Goal: Browse casually

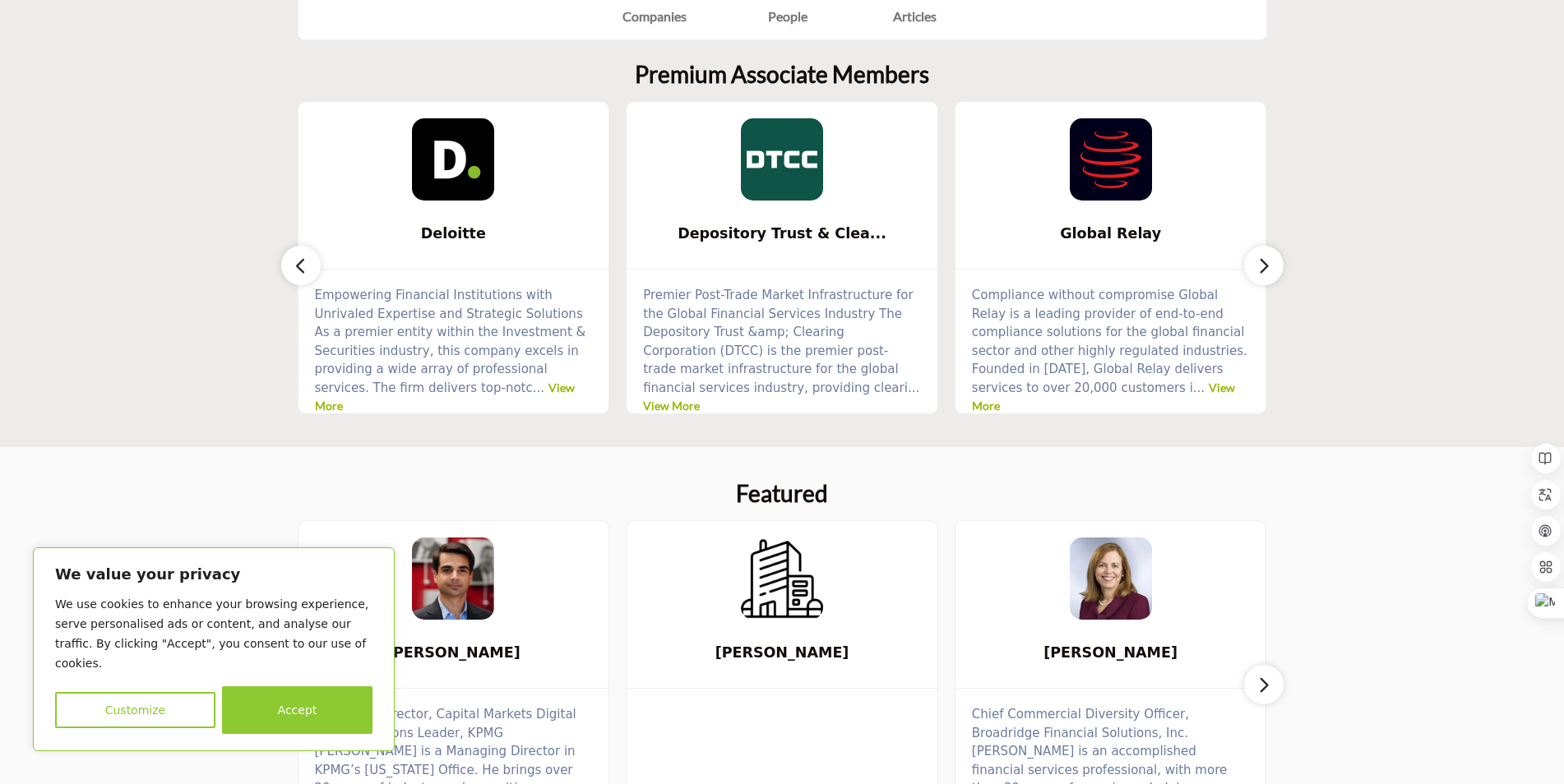
scroll to position [493, 0]
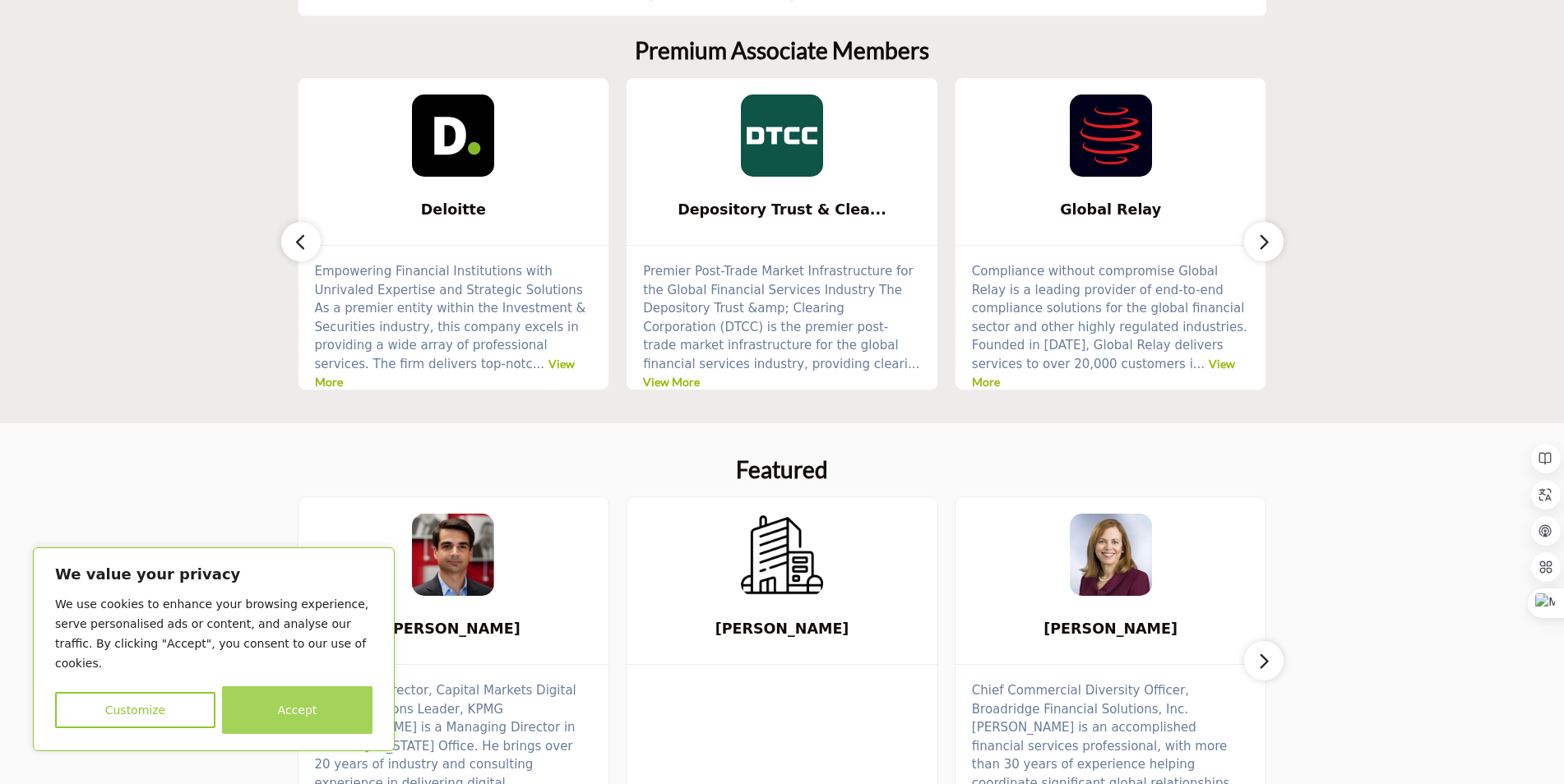
click at [278, 721] on button "Accept" at bounding box center [298, 710] width 151 height 47
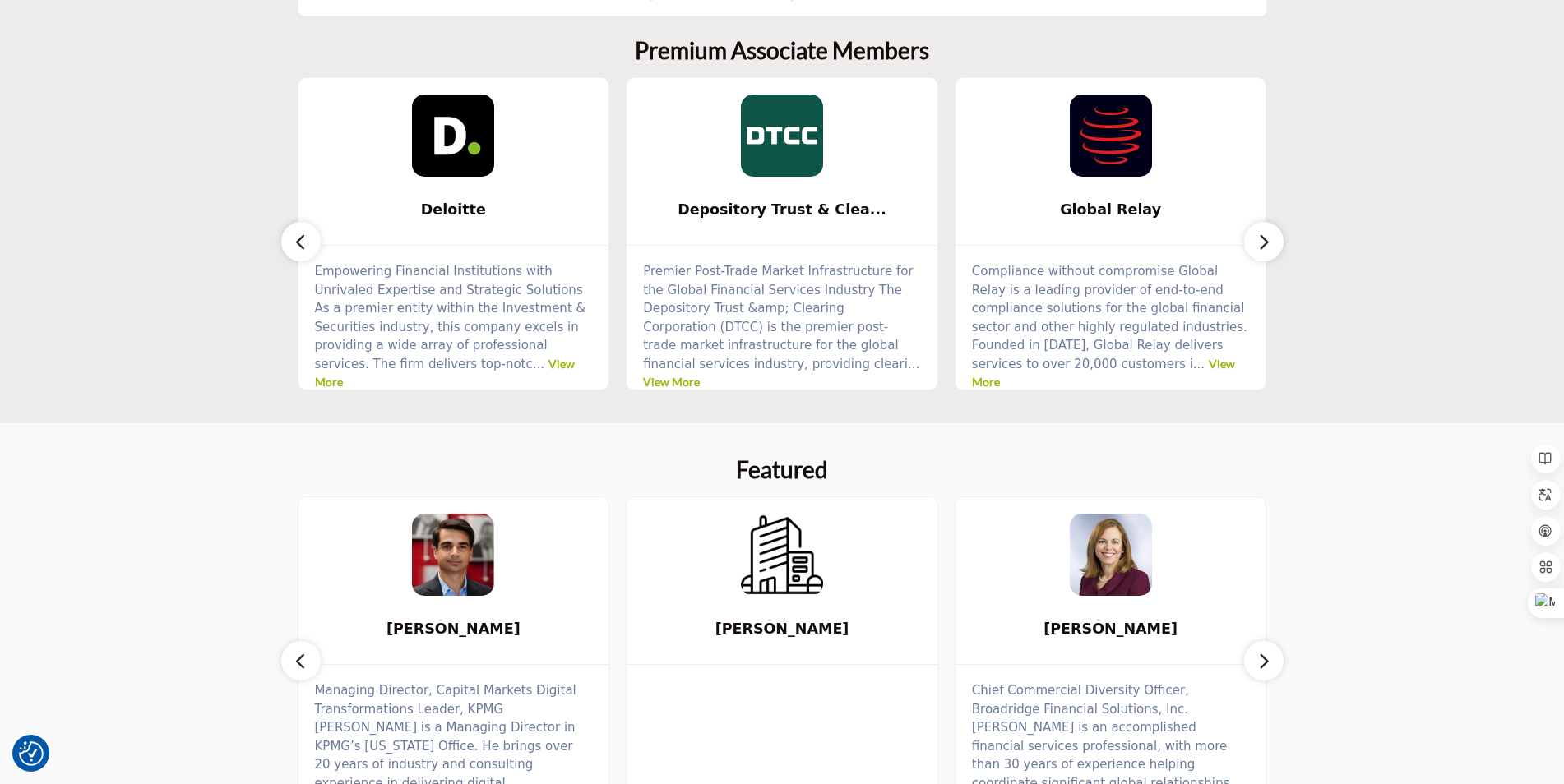
click at [1254, 236] on button "button" at bounding box center [1264, 242] width 40 height 40
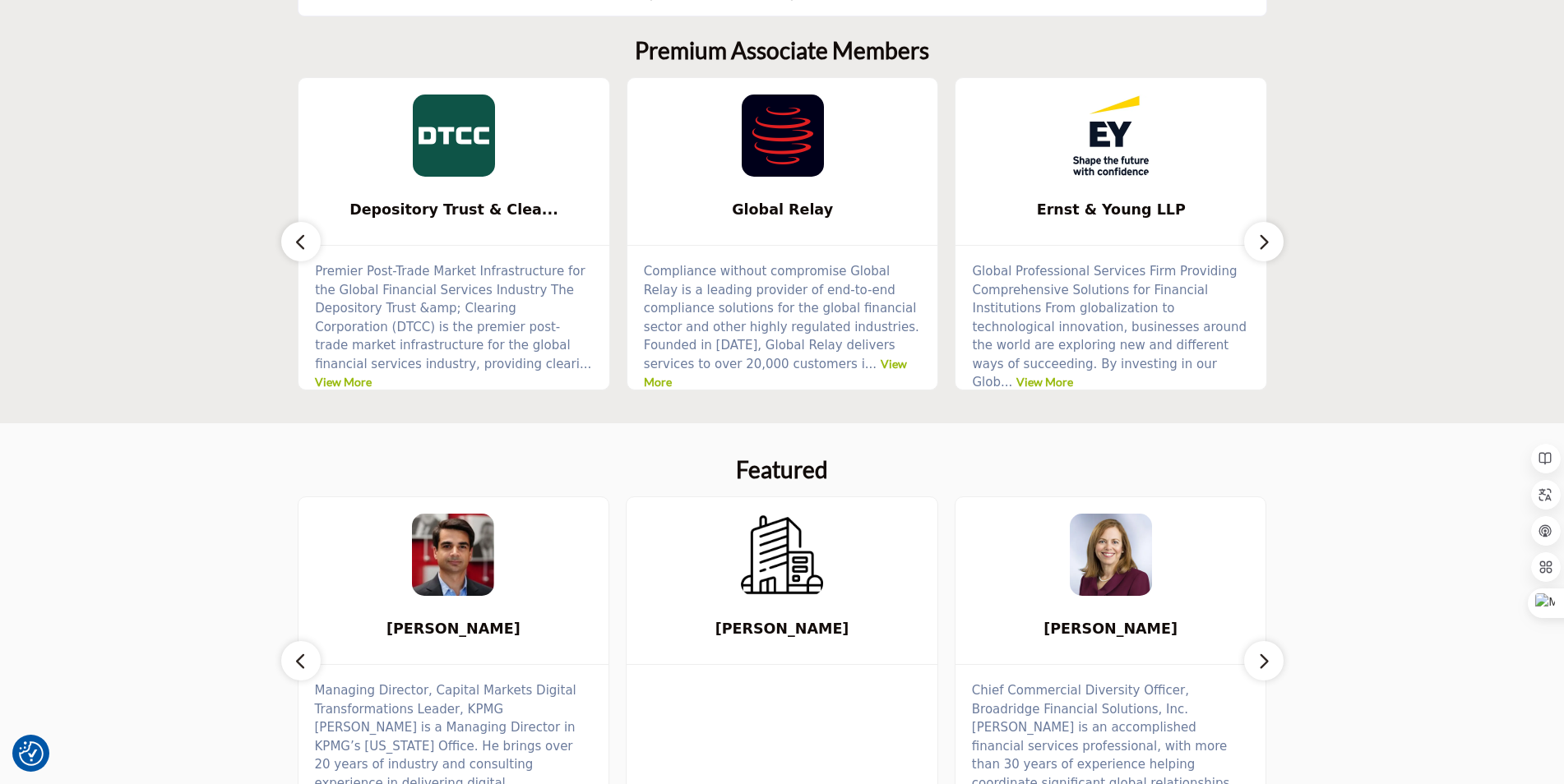
click at [1254, 236] on button "button" at bounding box center [1264, 242] width 40 height 40
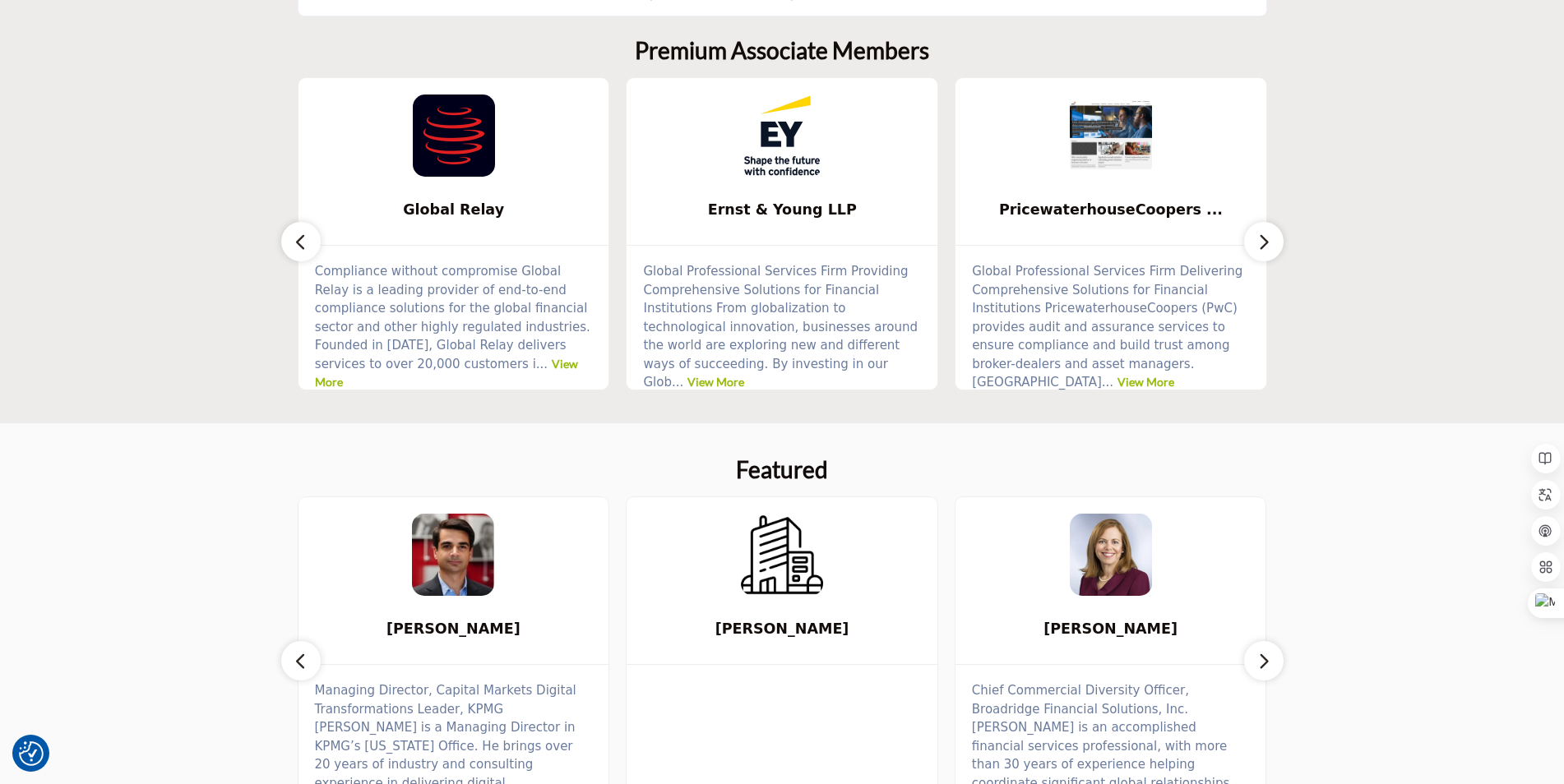
click at [1254, 236] on button "button" at bounding box center [1264, 242] width 40 height 40
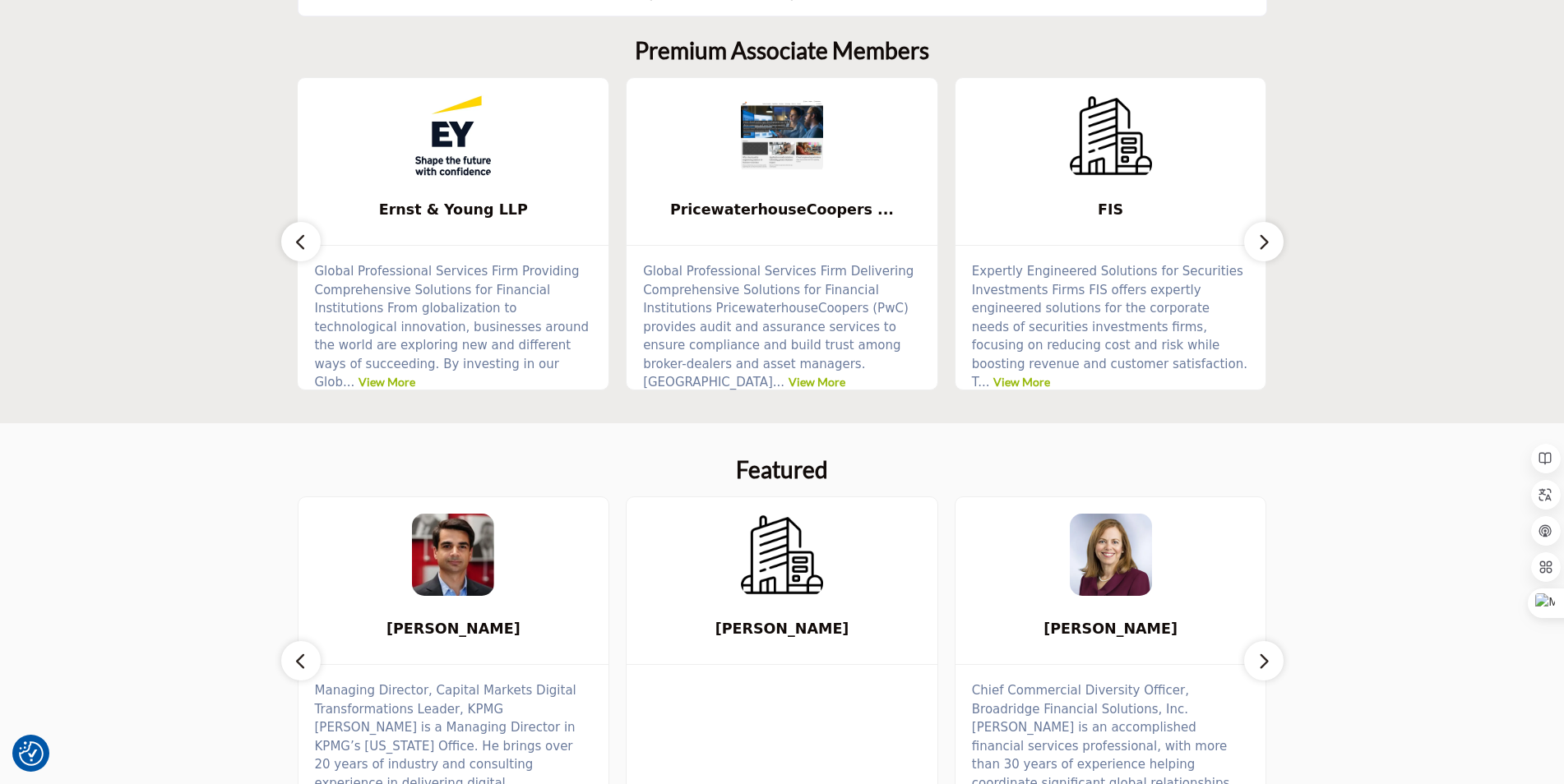
click at [1254, 236] on button "button" at bounding box center [1264, 242] width 40 height 40
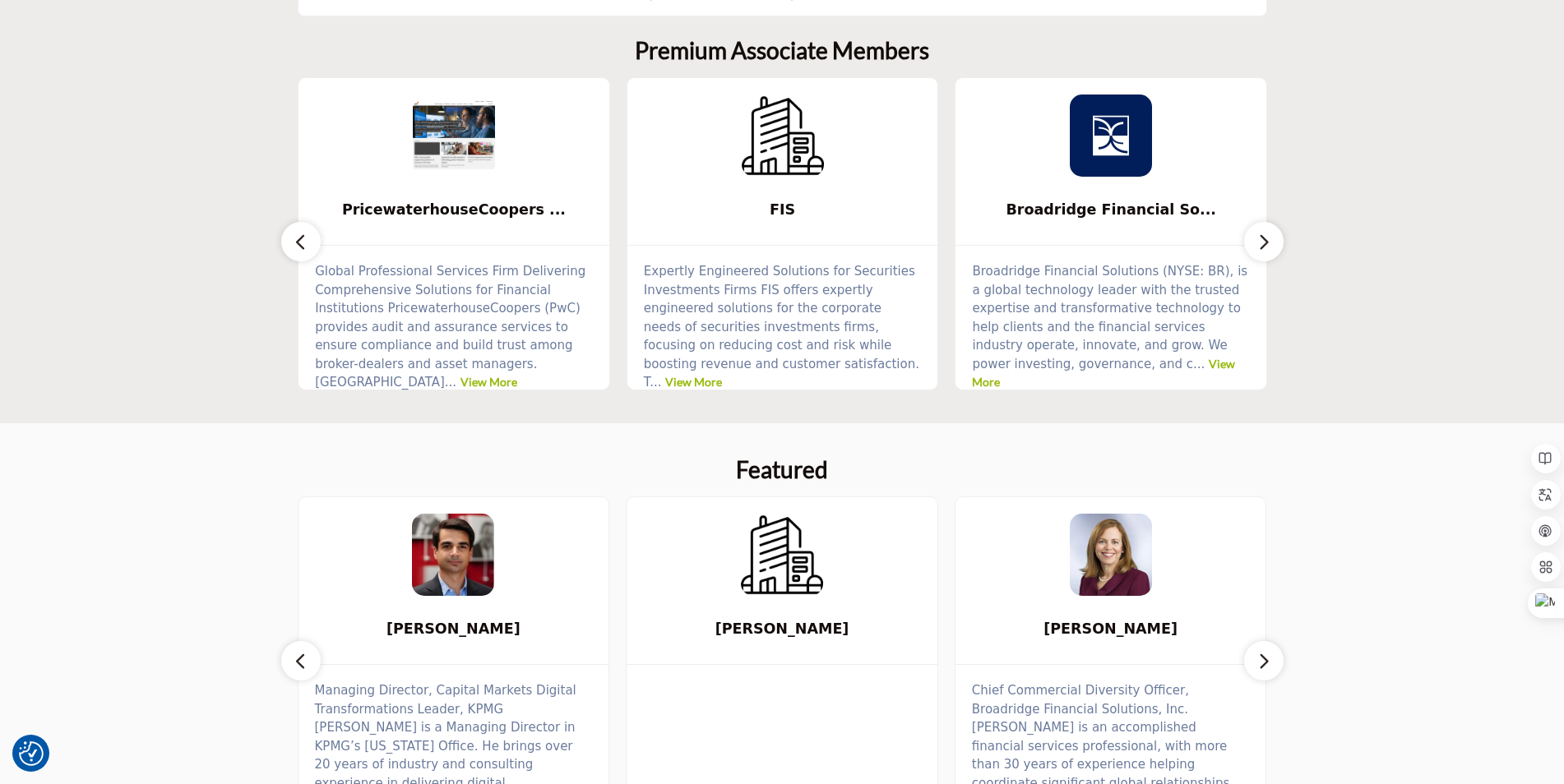
click at [1254, 236] on button "button" at bounding box center [1264, 242] width 40 height 40
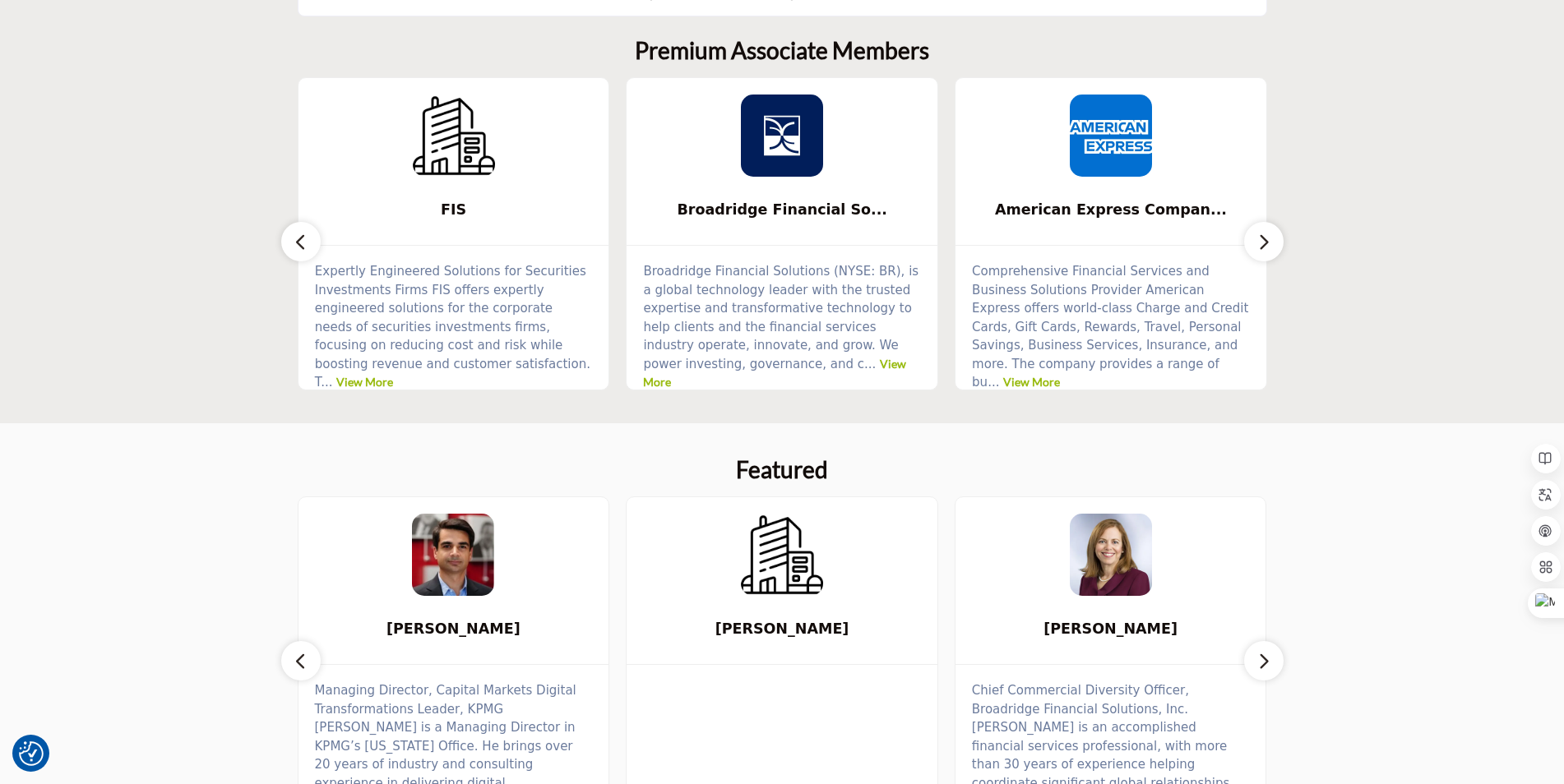
click at [1254, 236] on button "button" at bounding box center [1264, 242] width 40 height 40
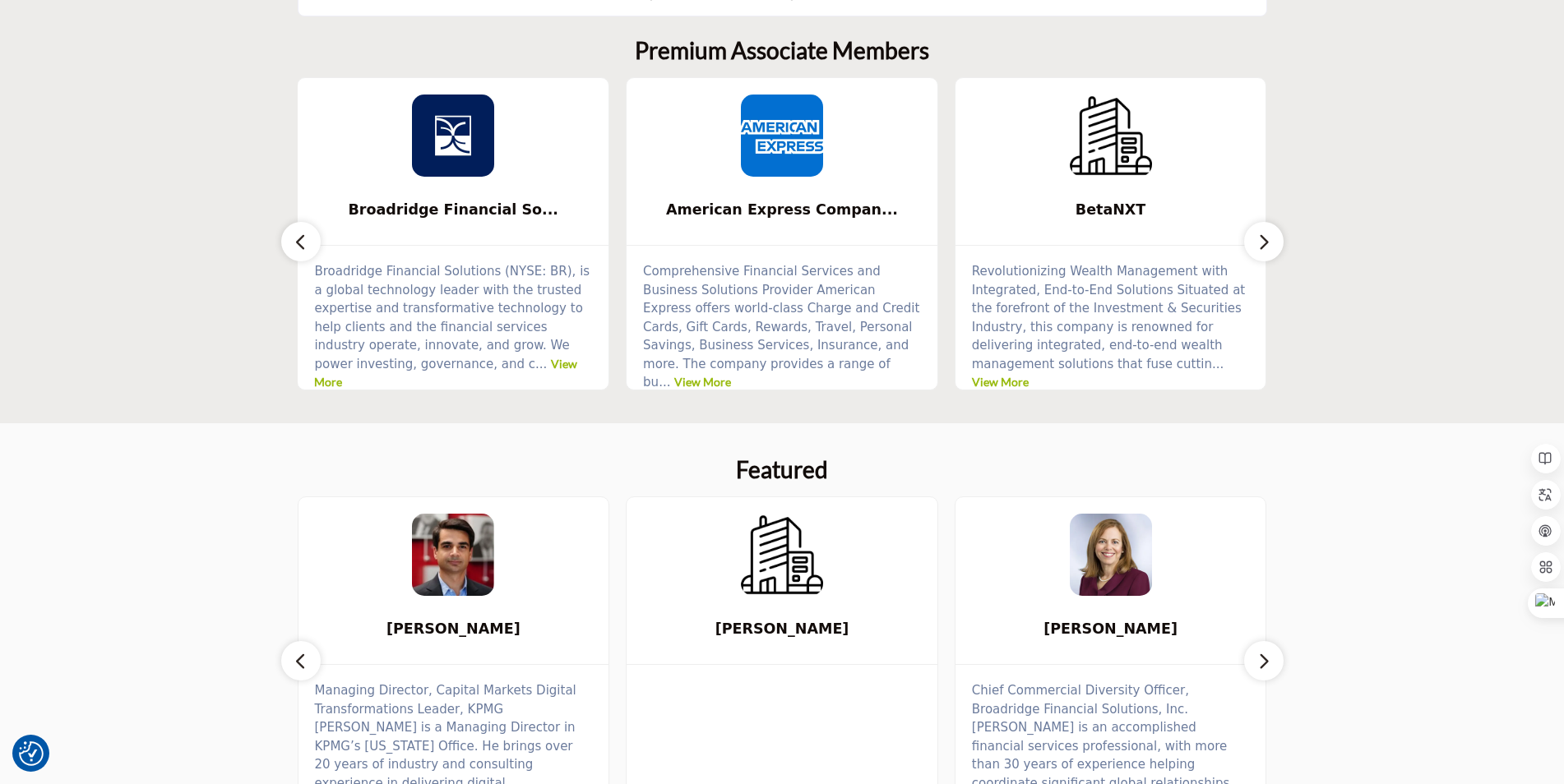
click at [1254, 238] on button "button" at bounding box center [1264, 242] width 40 height 40
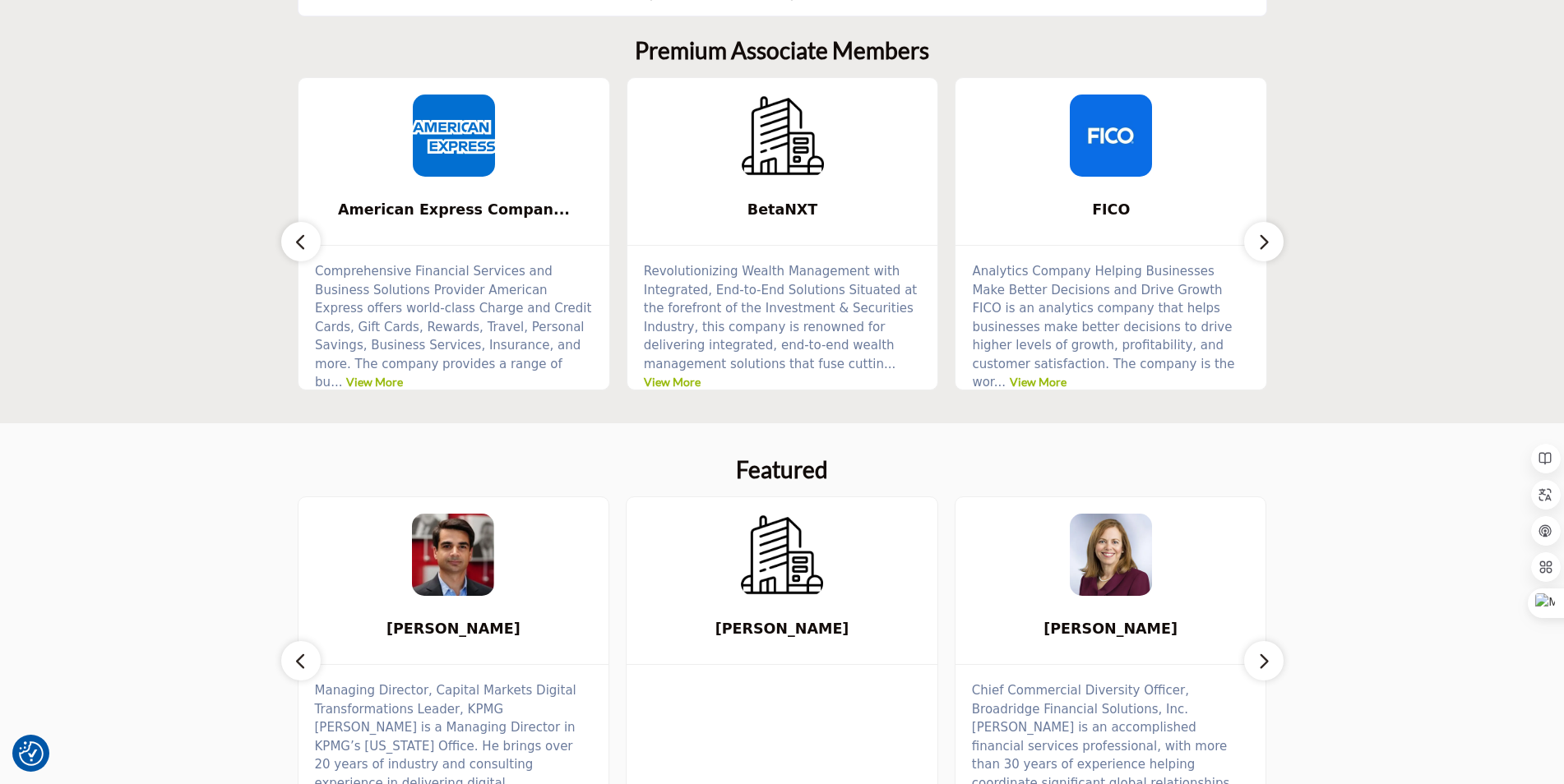
click at [1254, 239] on button "button" at bounding box center [1264, 242] width 40 height 40
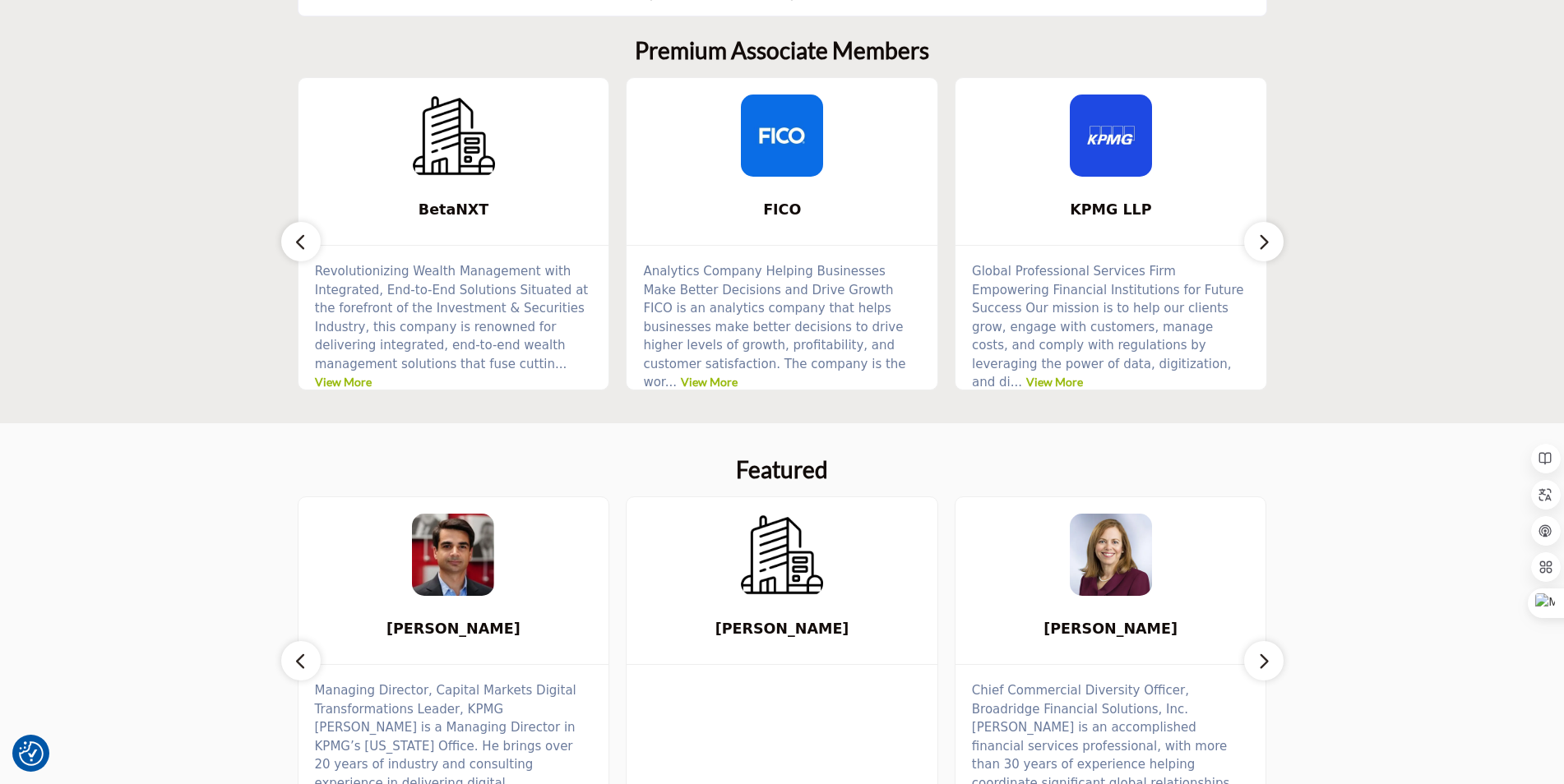
click at [1254, 239] on button "button" at bounding box center [1264, 242] width 40 height 40
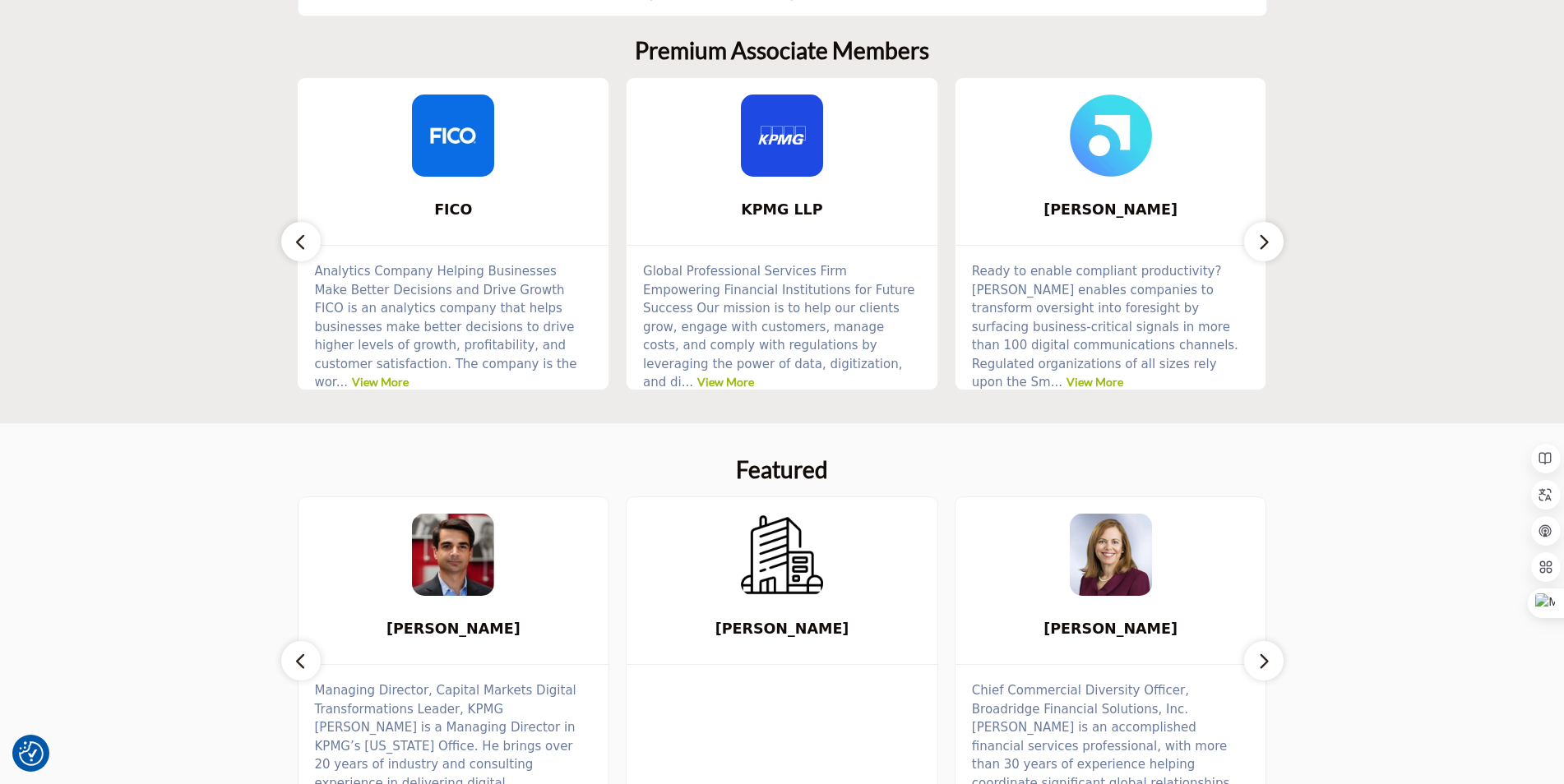
click at [1254, 239] on button "button" at bounding box center [1264, 242] width 40 height 40
